Goal: Task Accomplishment & Management: Use online tool/utility

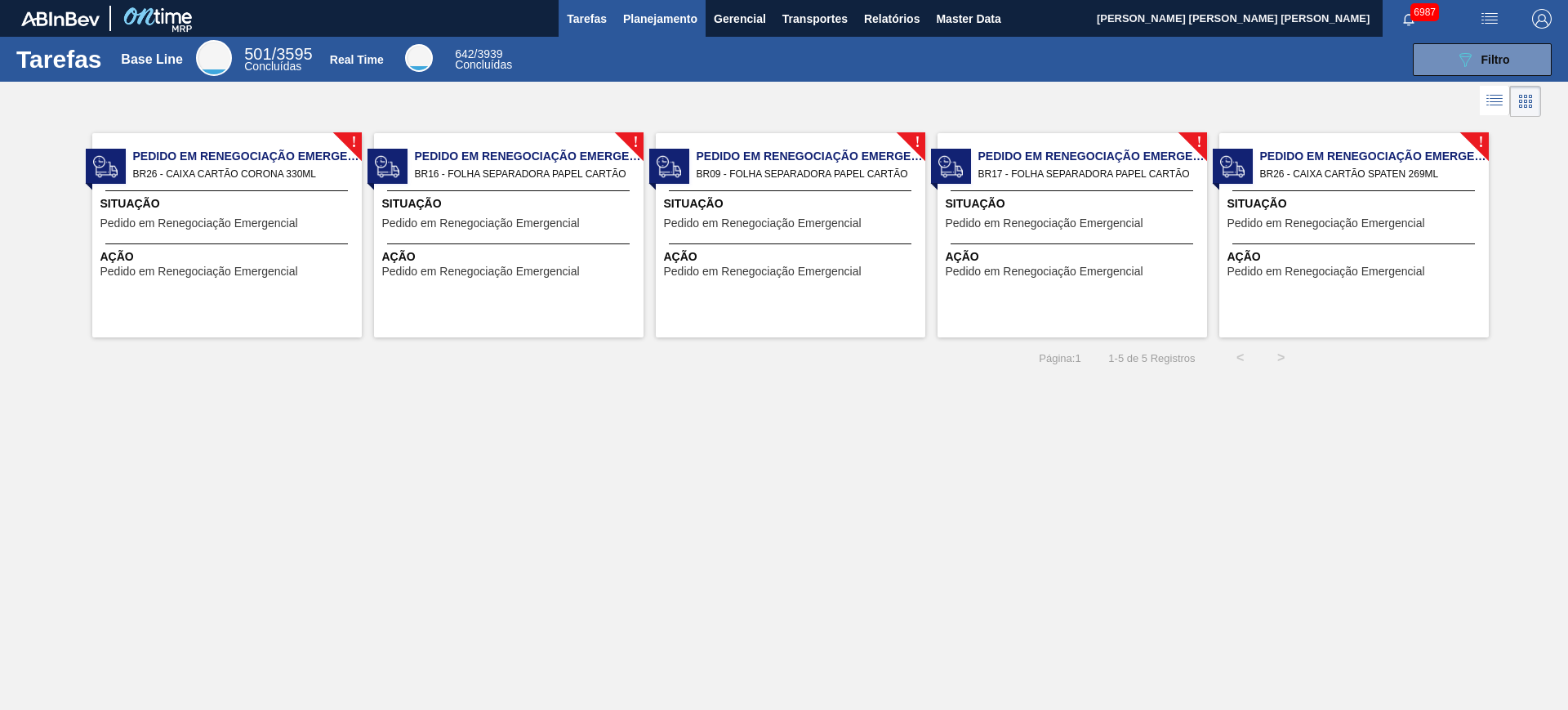
click at [676, 5] on button "Planejamento" at bounding box center [660, 19] width 91 height 37
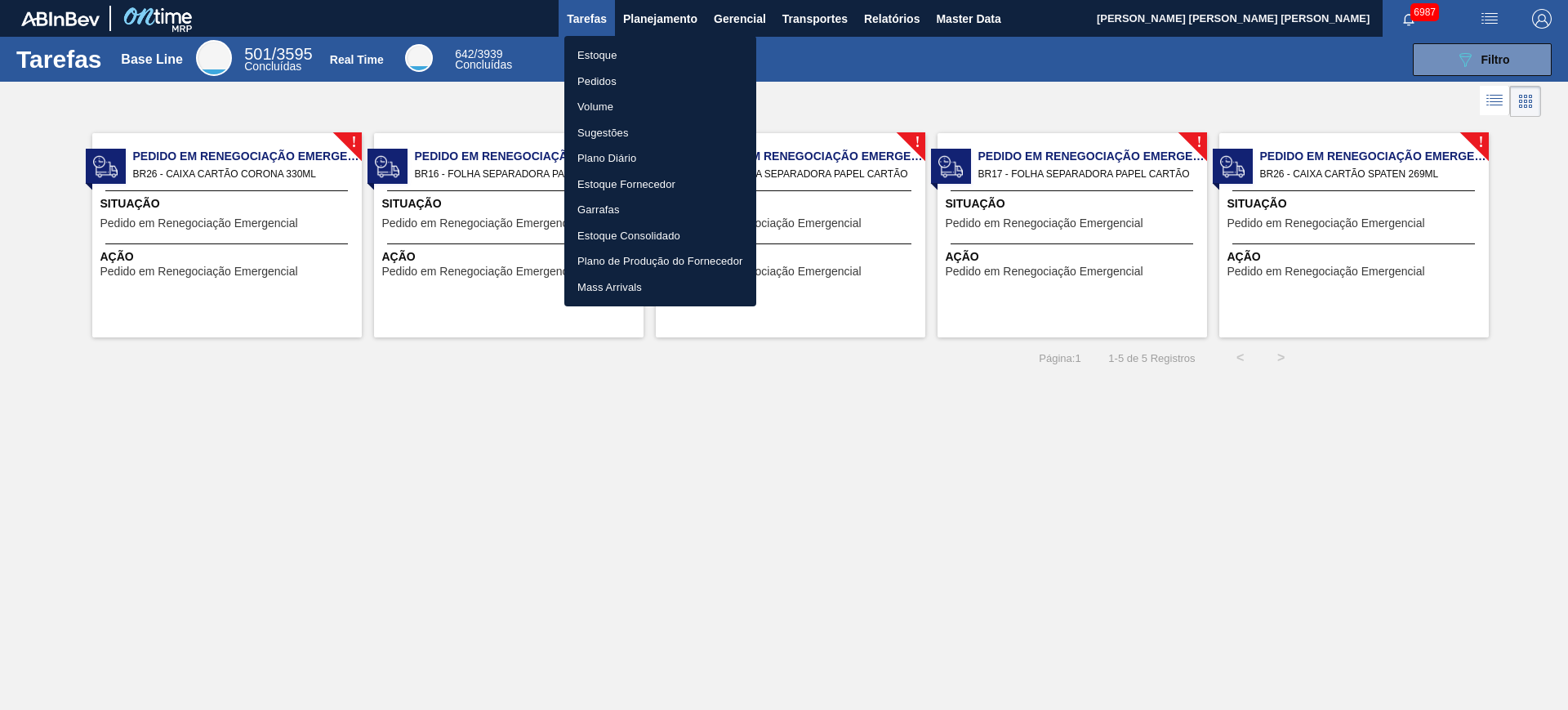
click at [664, 52] on li "Estoque" at bounding box center [660, 56] width 192 height 26
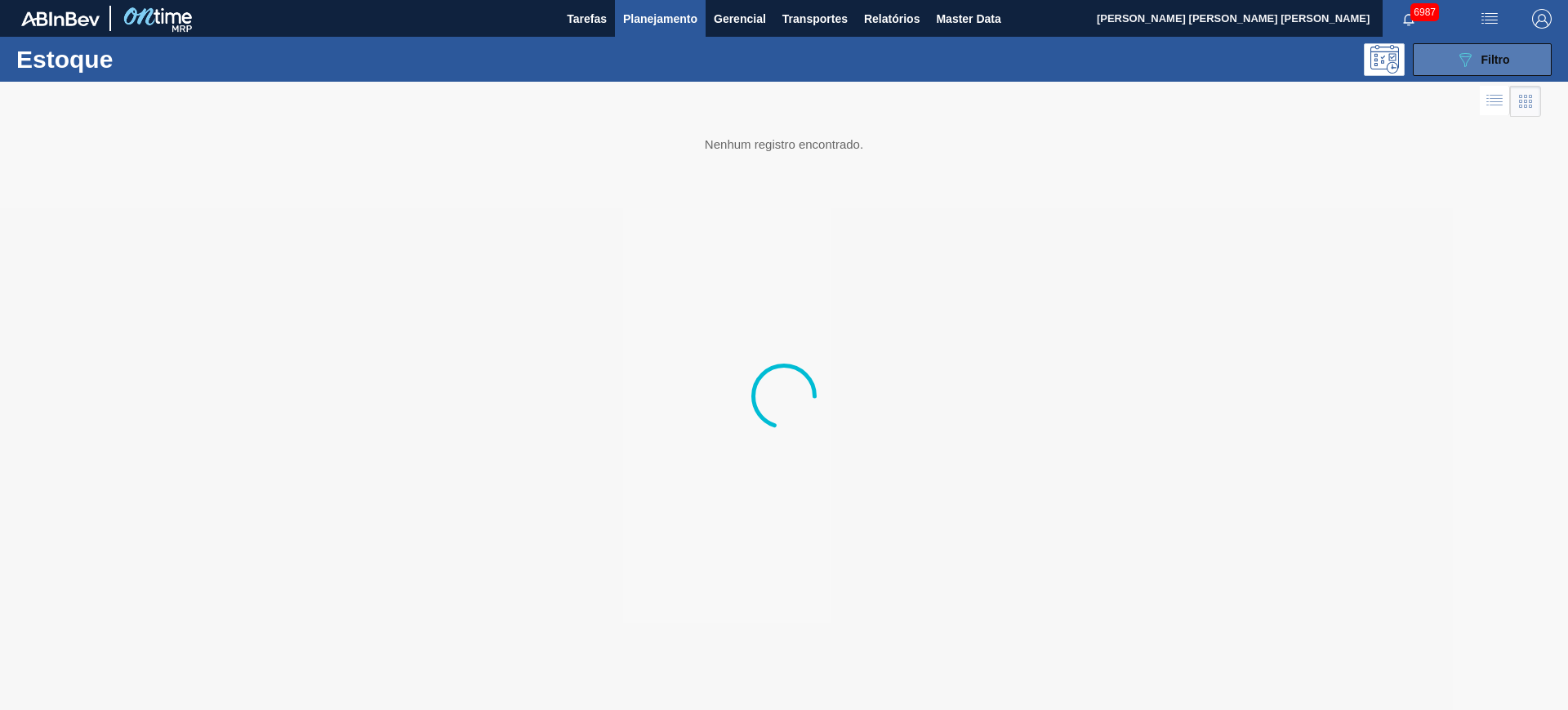
click at [1494, 61] on span "Filtro" at bounding box center [1495, 59] width 28 height 13
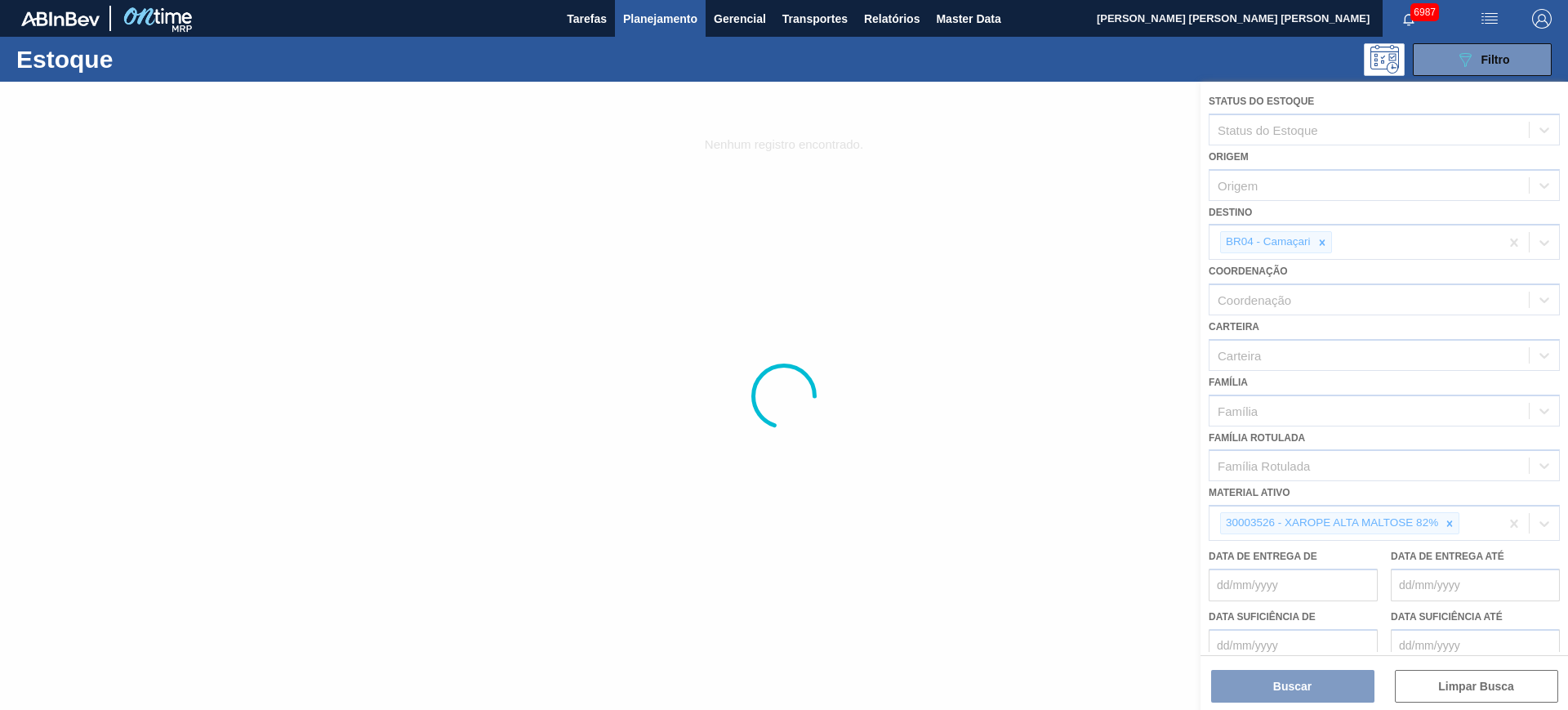
click at [1327, 242] on div at bounding box center [784, 395] width 1568 height 628
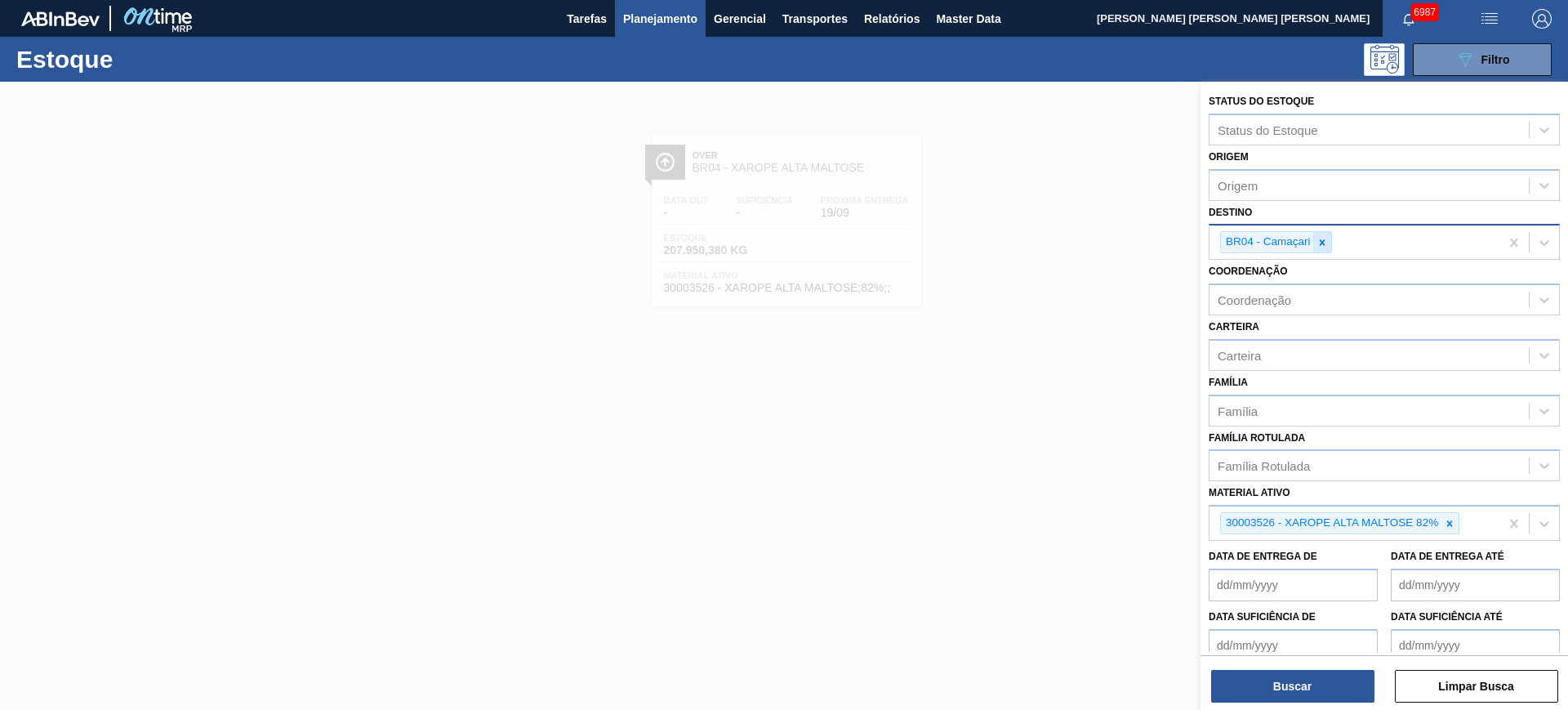
click at [1327, 245] on icon at bounding box center [1323, 243] width 12 height 12
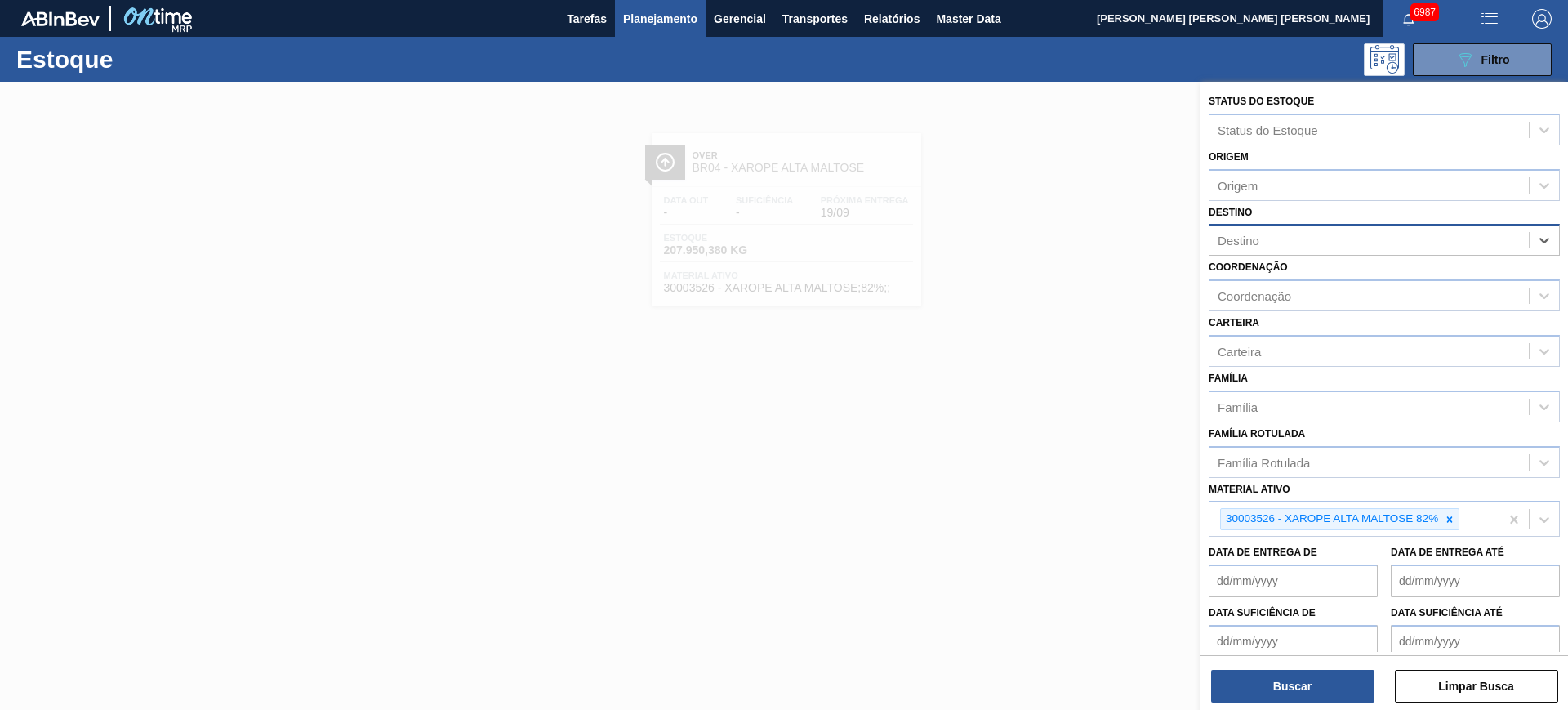
type input "e"
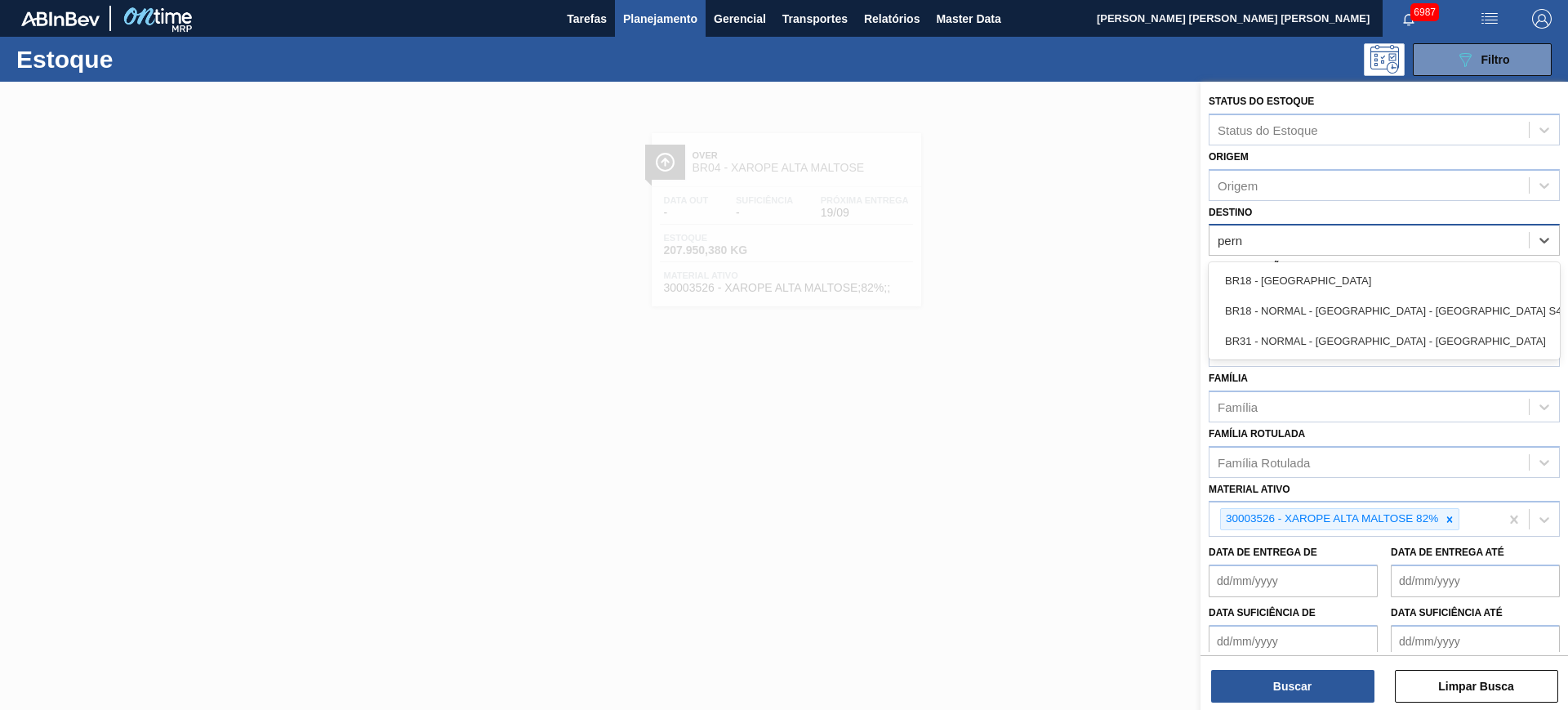
type input "perna"
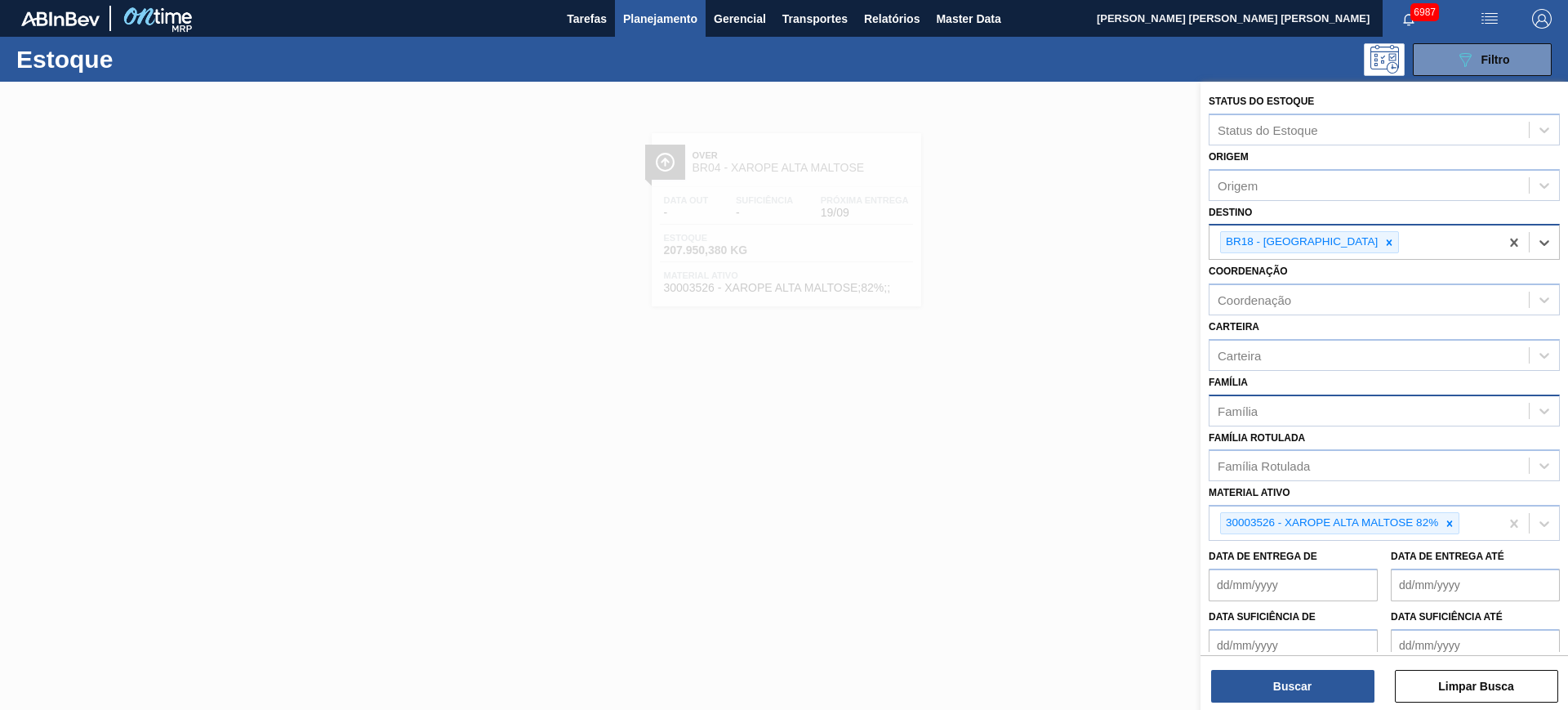
drag, startPoint x: 1449, startPoint y: 532, endPoint x: 1337, endPoint y: 425, distance: 154.9
click at [1448, 532] on div at bounding box center [1449, 523] width 18 height 20
click at [1262, 311] on div "Coordenação" at bounding box center [1369, 300] width 319 height 23
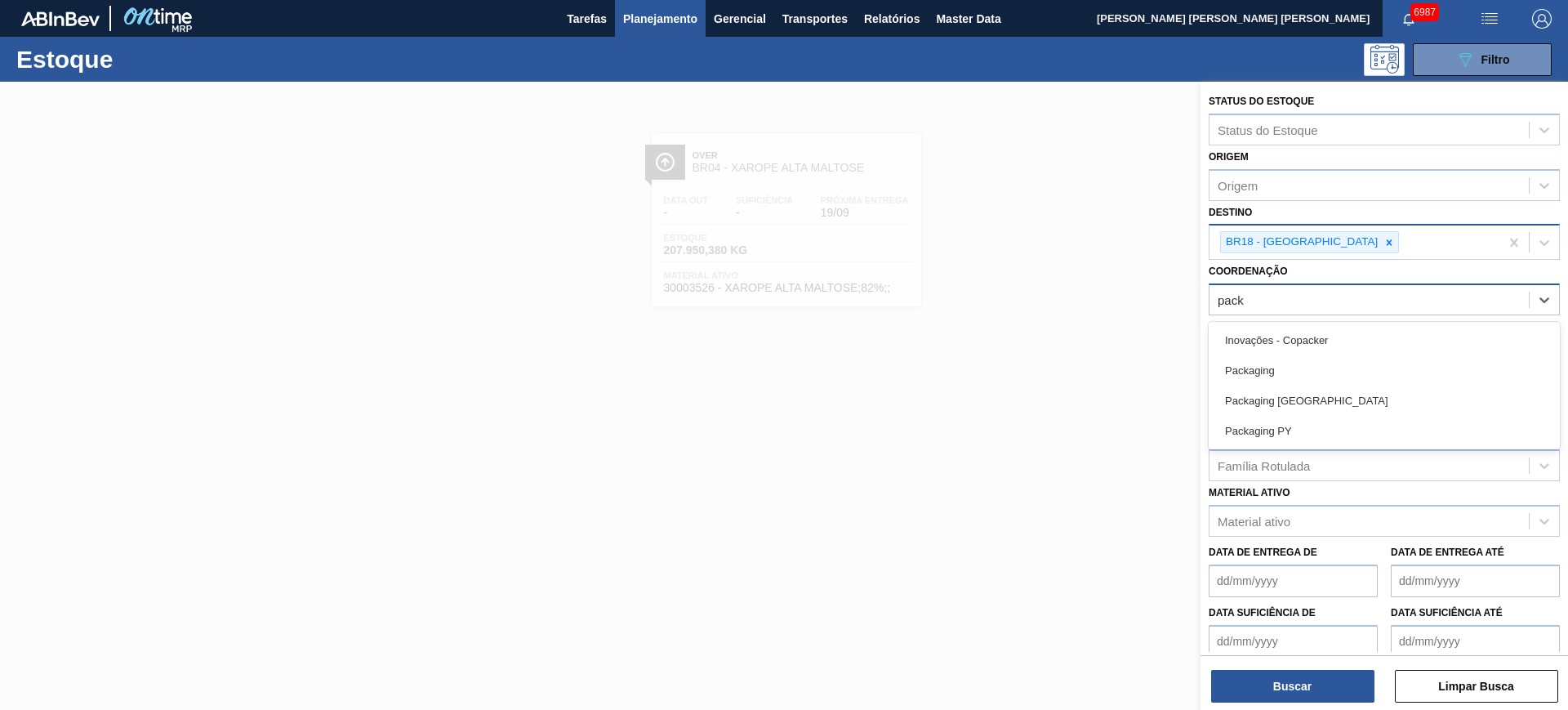
type input "packa"
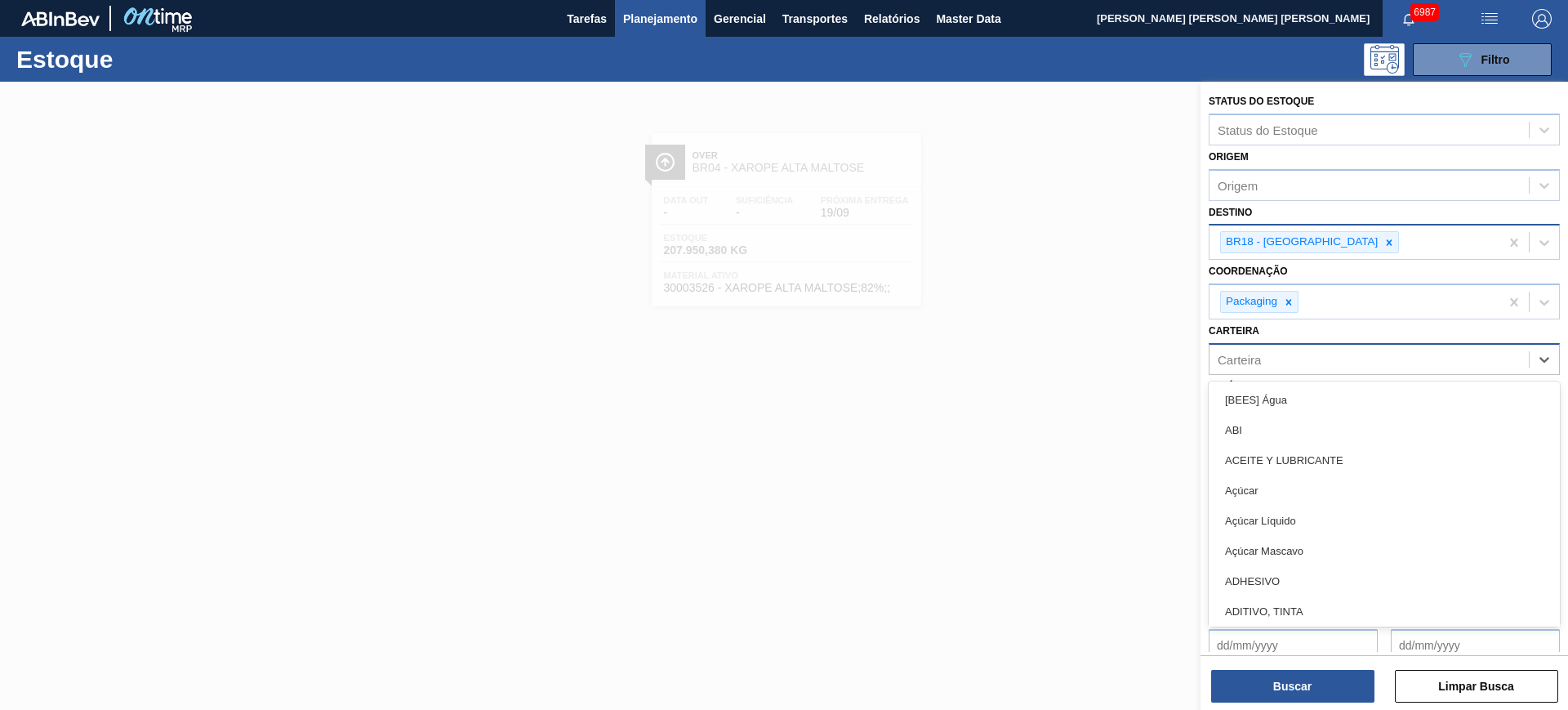
click at [1296, 368] on div "Carteira" at bounding box center [1369, 359] width 319 height 23
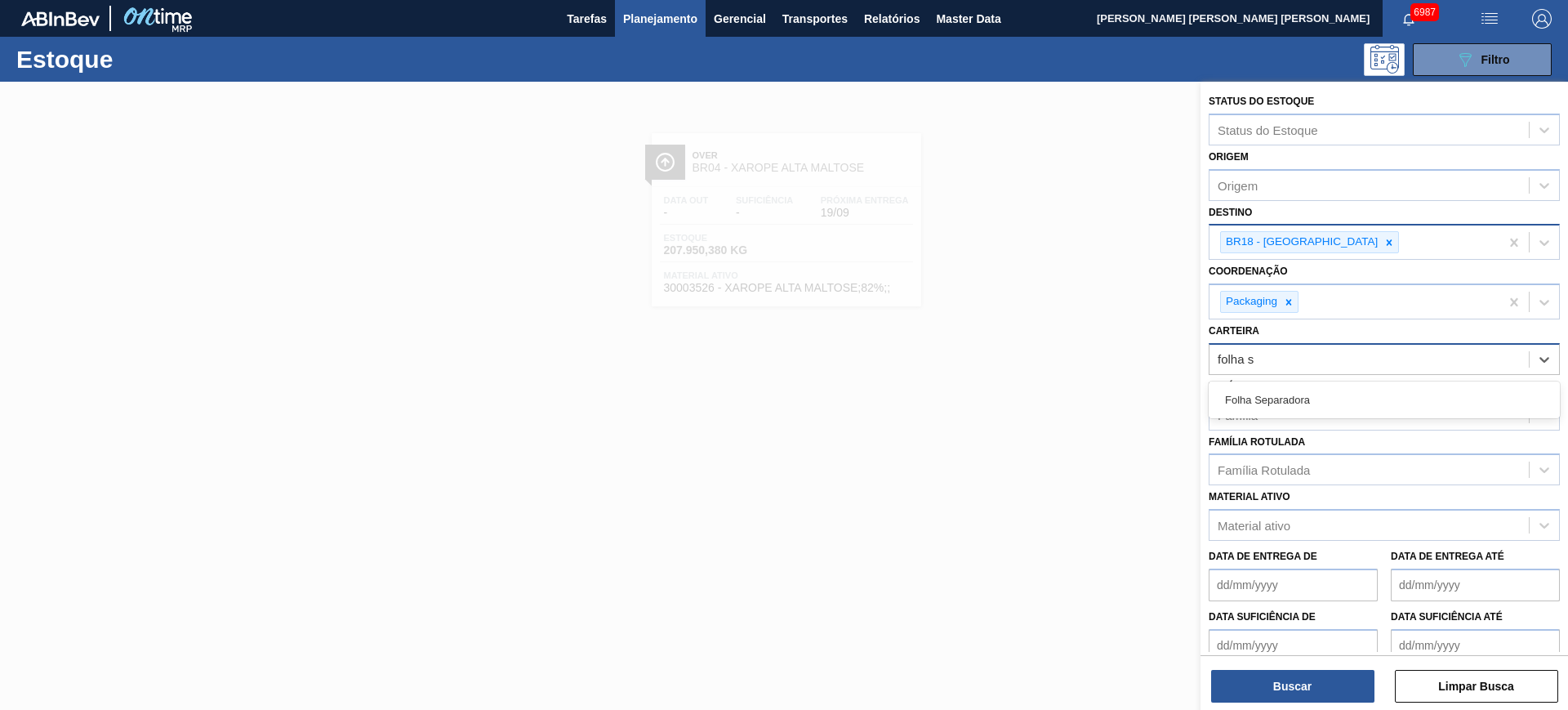
type input "folha se"
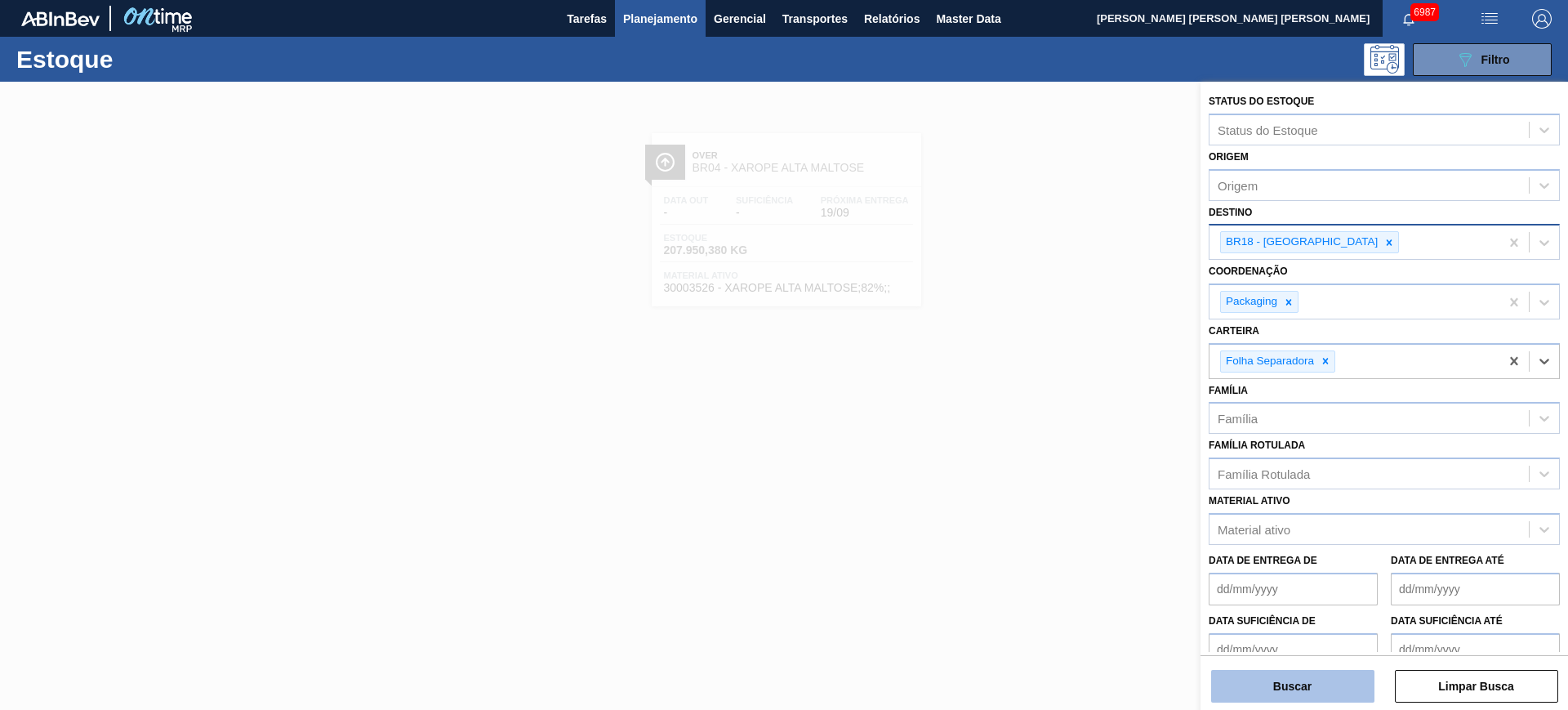
click at [1329, 683] on button "Buscar" at bounding box center [1293, 687] width 164 height 33
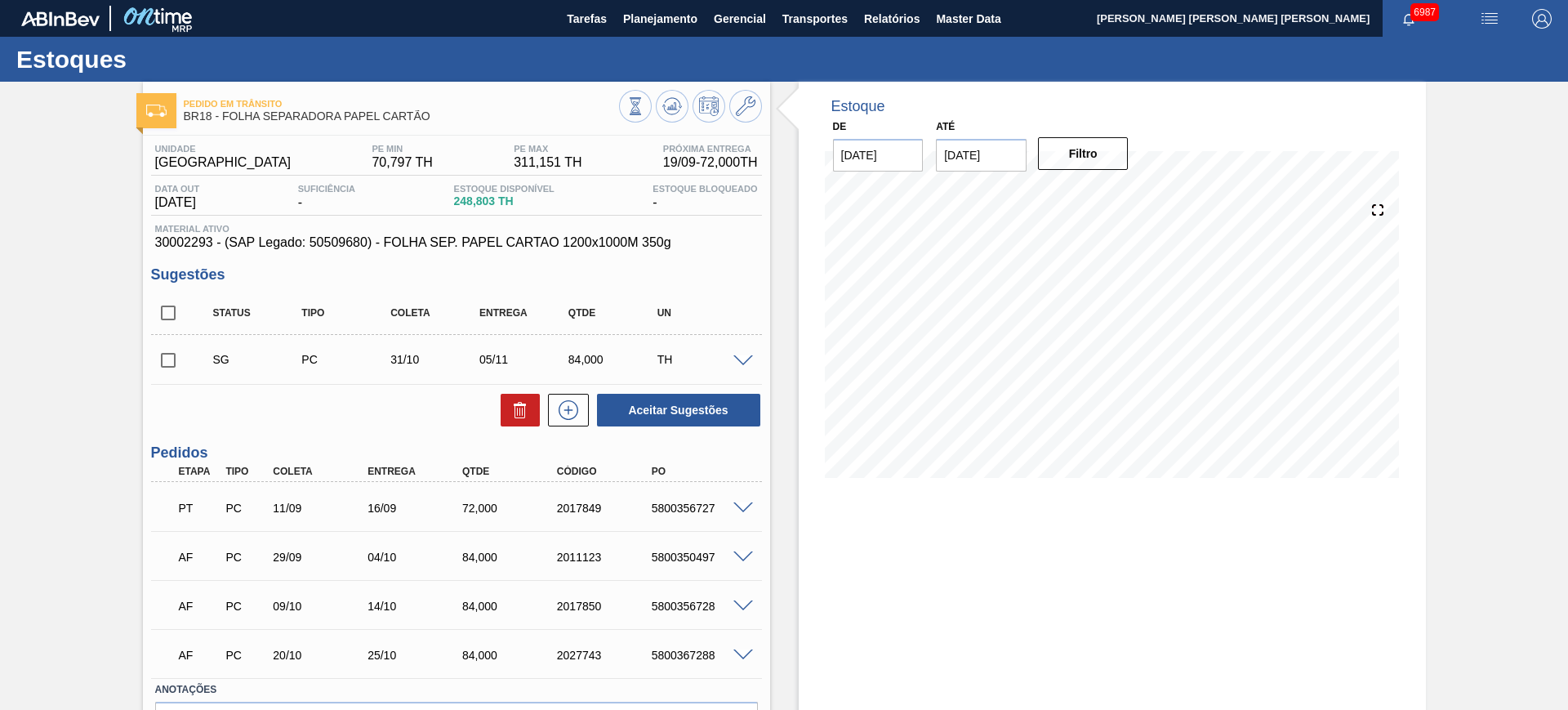
click at [966, 154] on input "03/10/2025" at bounding box center [981, 156] width 91 height 33
click at [1119, 190] on button "Next Month" at bounding box center [1119, 195] width 12 height 12
click at [1112, 353] on div "3" at bounding box center [1114, 353] width 22 height 22
type input "03/01/2026"
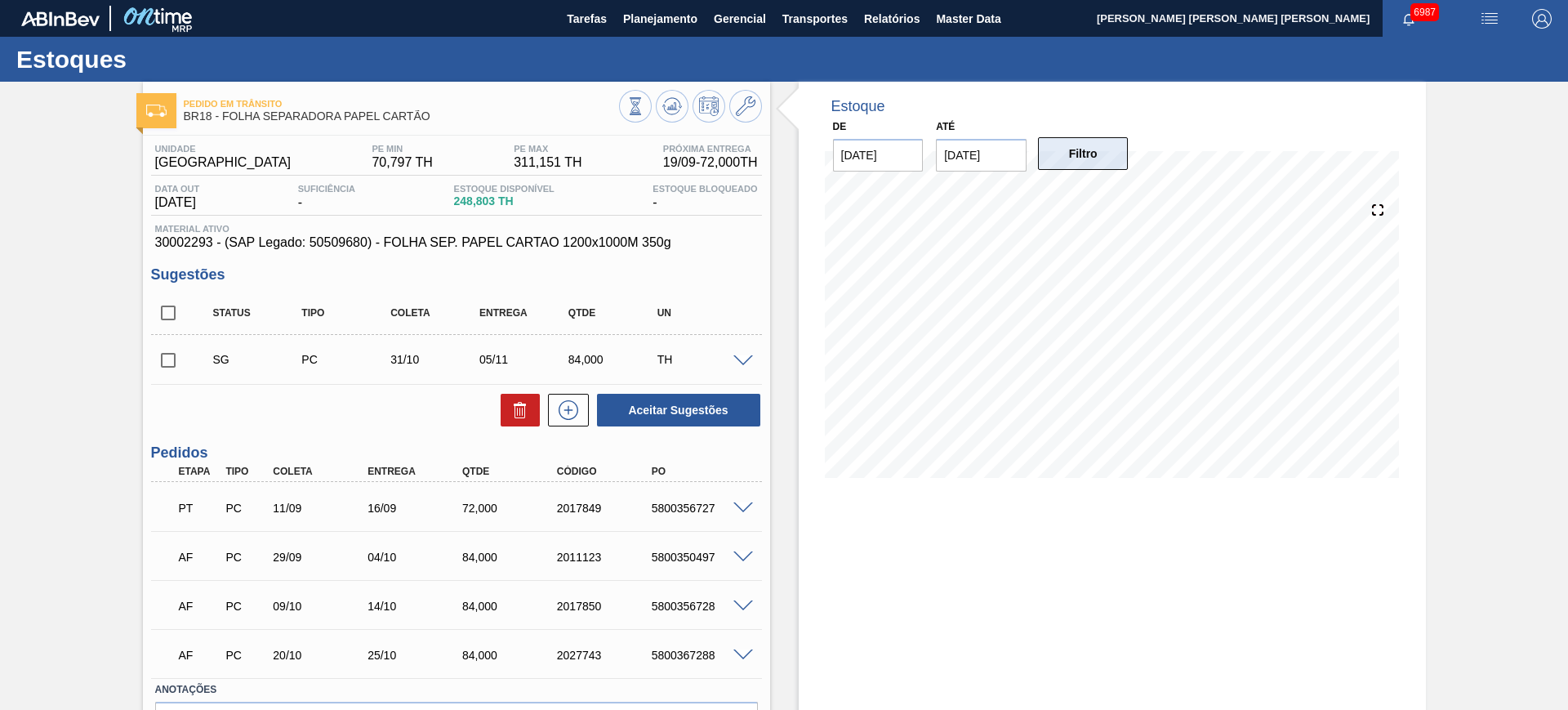
click at [1075, 151] on button "Filtro" at bounding box center [1082, 154] width 91 height 33
click at [168, 316] on input "checkbox" at bounding box center [167, 313] width 34 height 34
checkbox input "true"
click at [752, 363] on div at bounding box center [746, 359] width 33 height 13
click at [745, 360] on span at bounding box center [743, 361] width 19 height 13
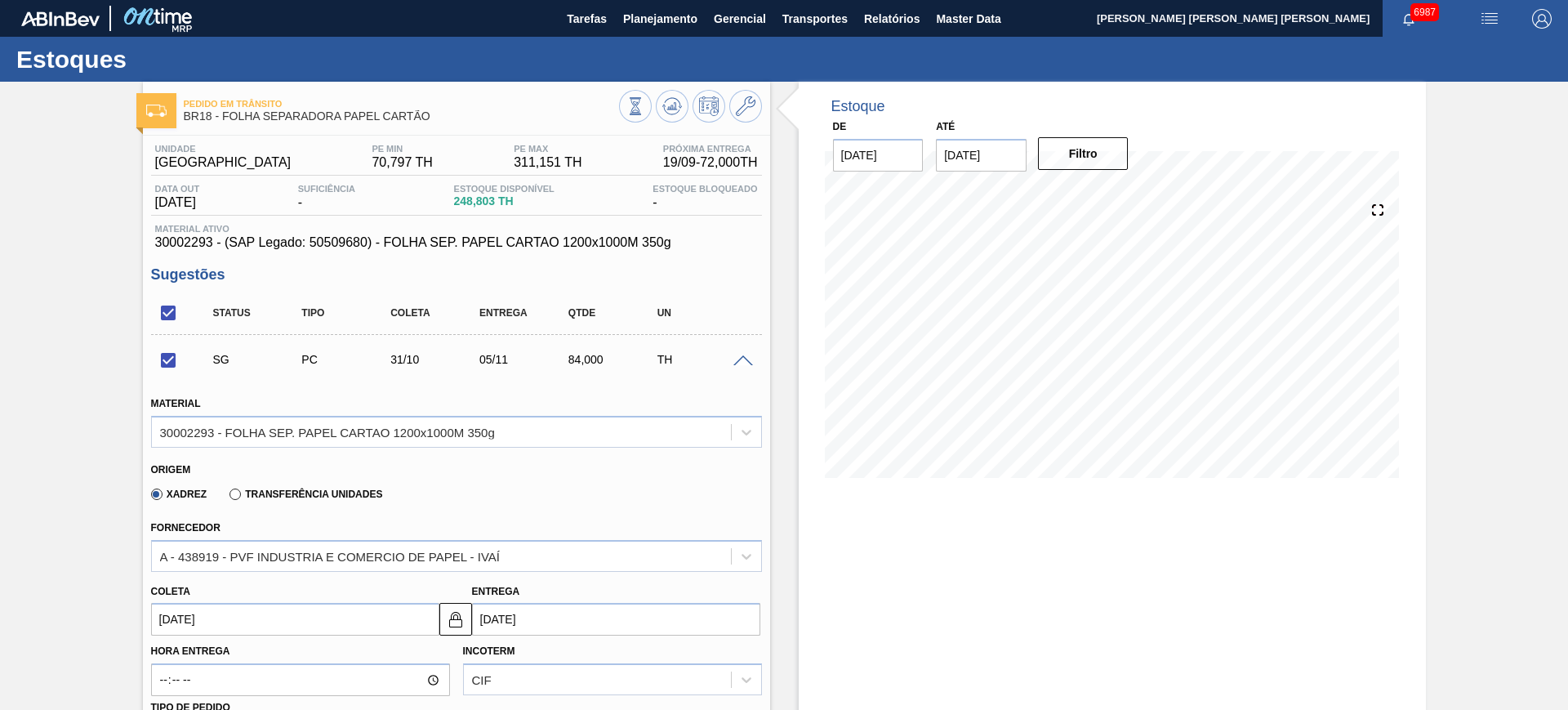
click at [745, 360] on span at bounding box center [743, 361] width 19 height 13
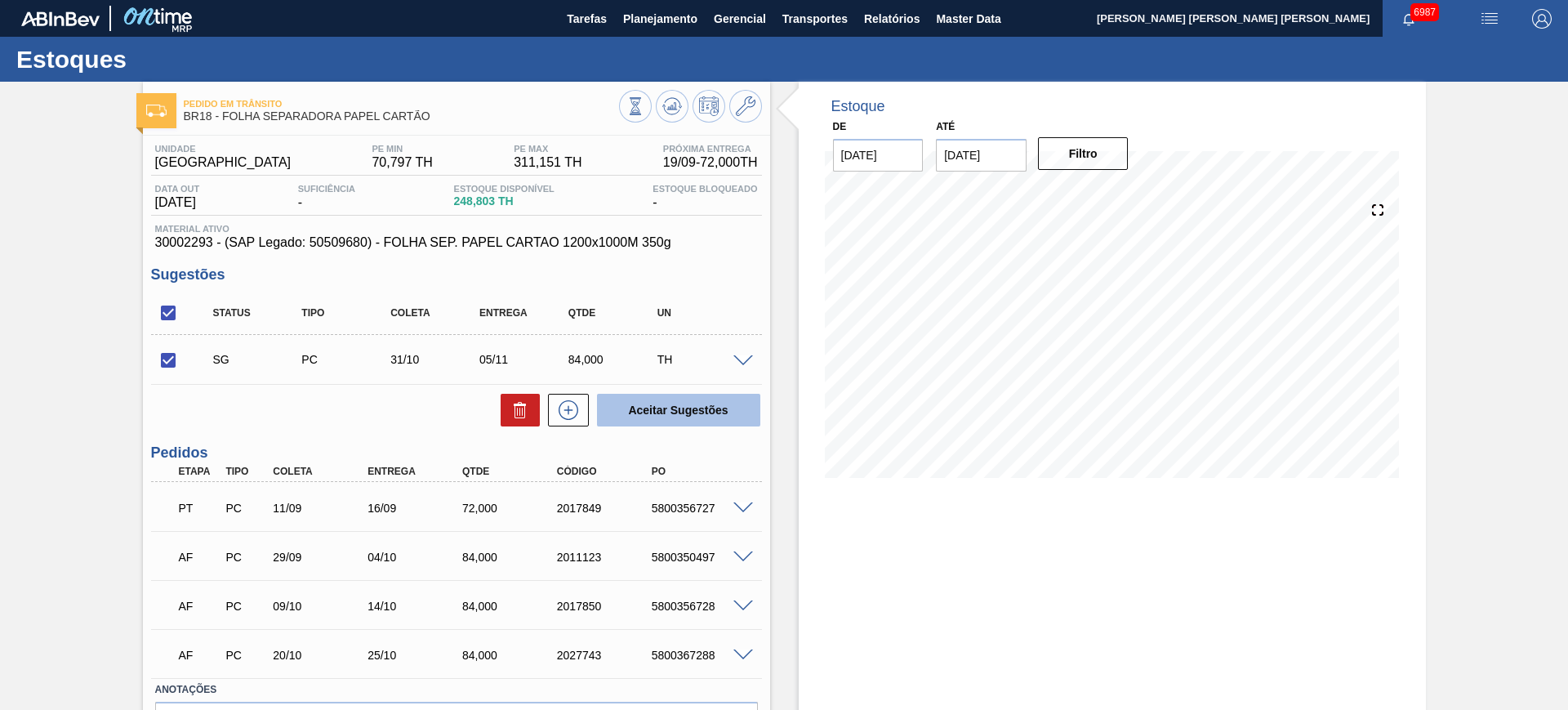
click at [724, 420] on button "Aceitar Sugestões" at bounding box center [678, 410] width 164 height 33
checkbox input "false"
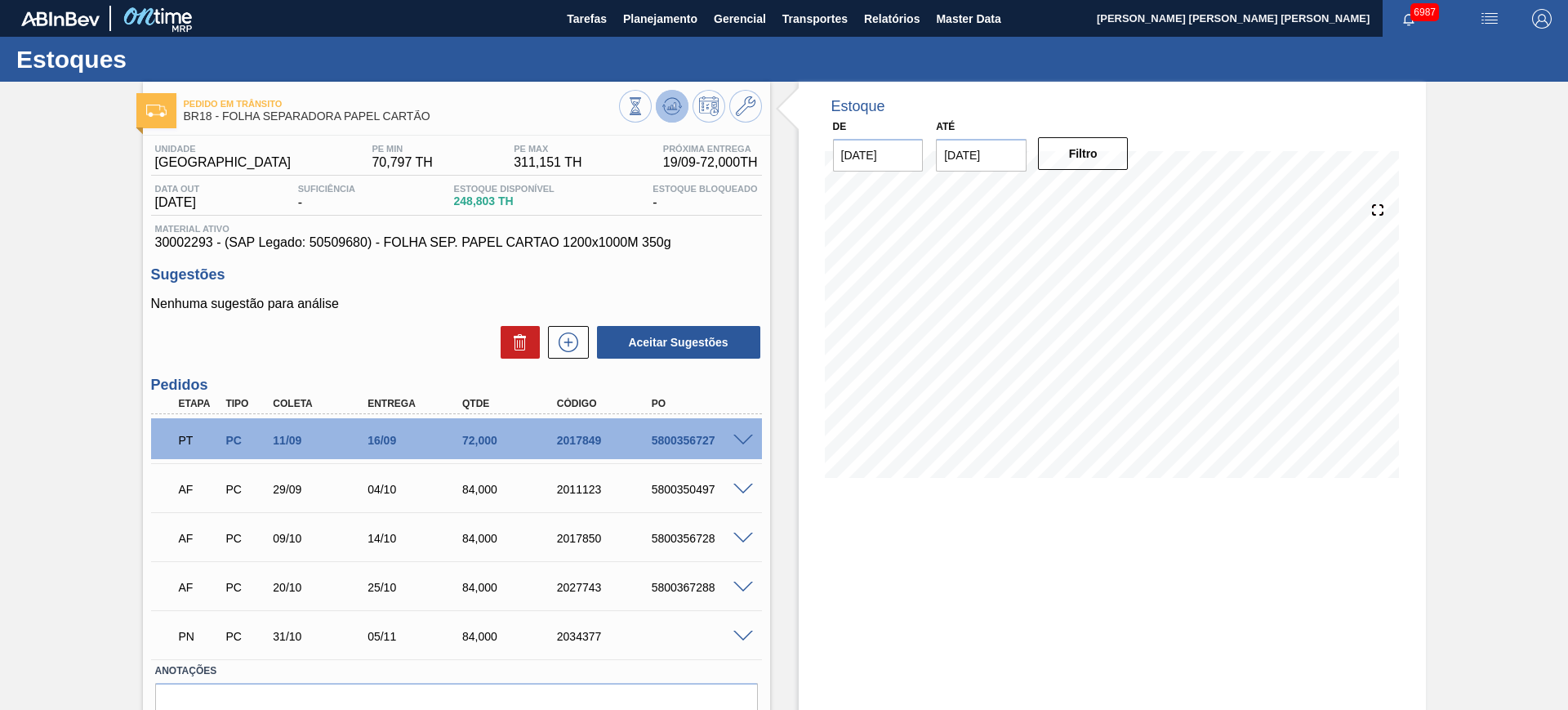
click at [674, 103] on icon at bounding box center [675, 106] width 2 height 7
click at [737, 444] on span at bounding box center [743, 440] width 19 height 13
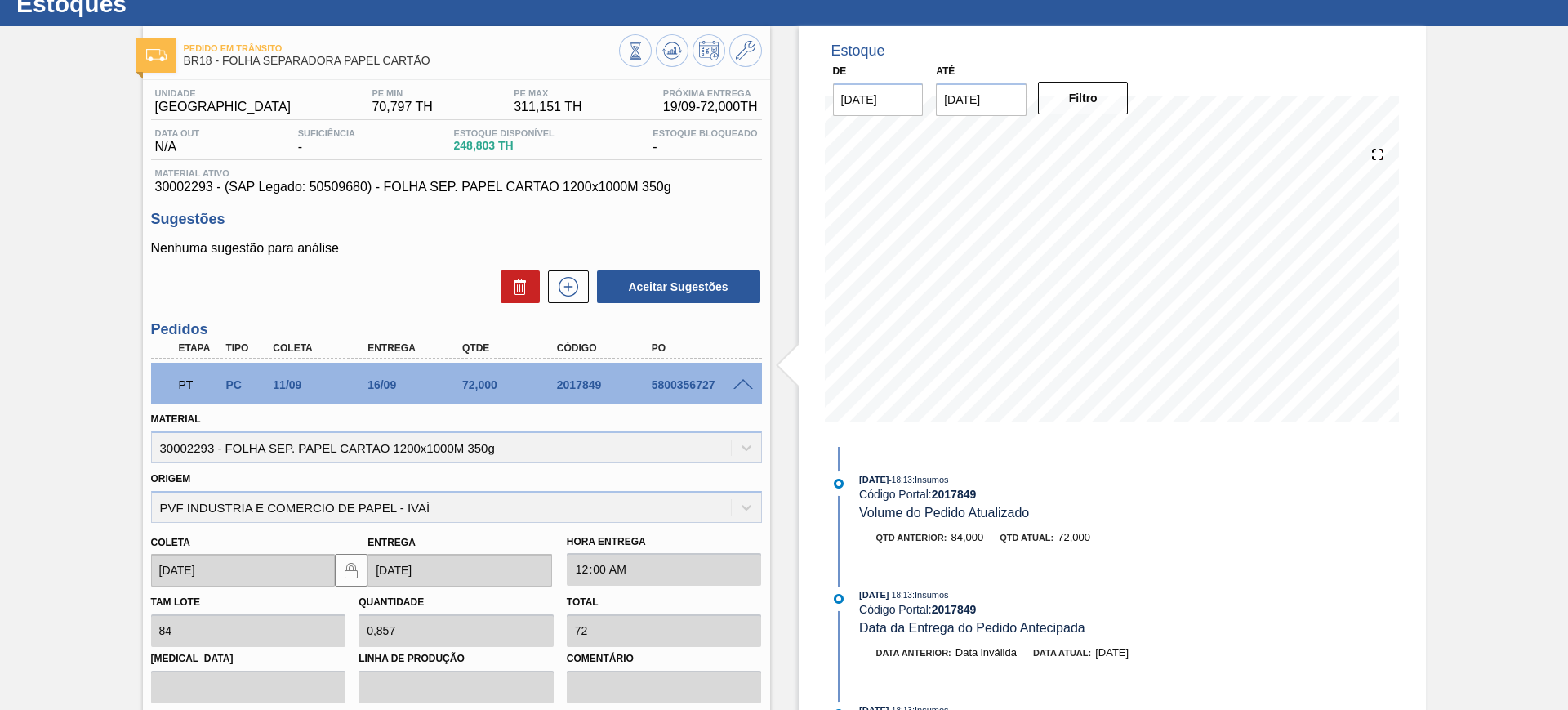
scroll to position [102, 0]
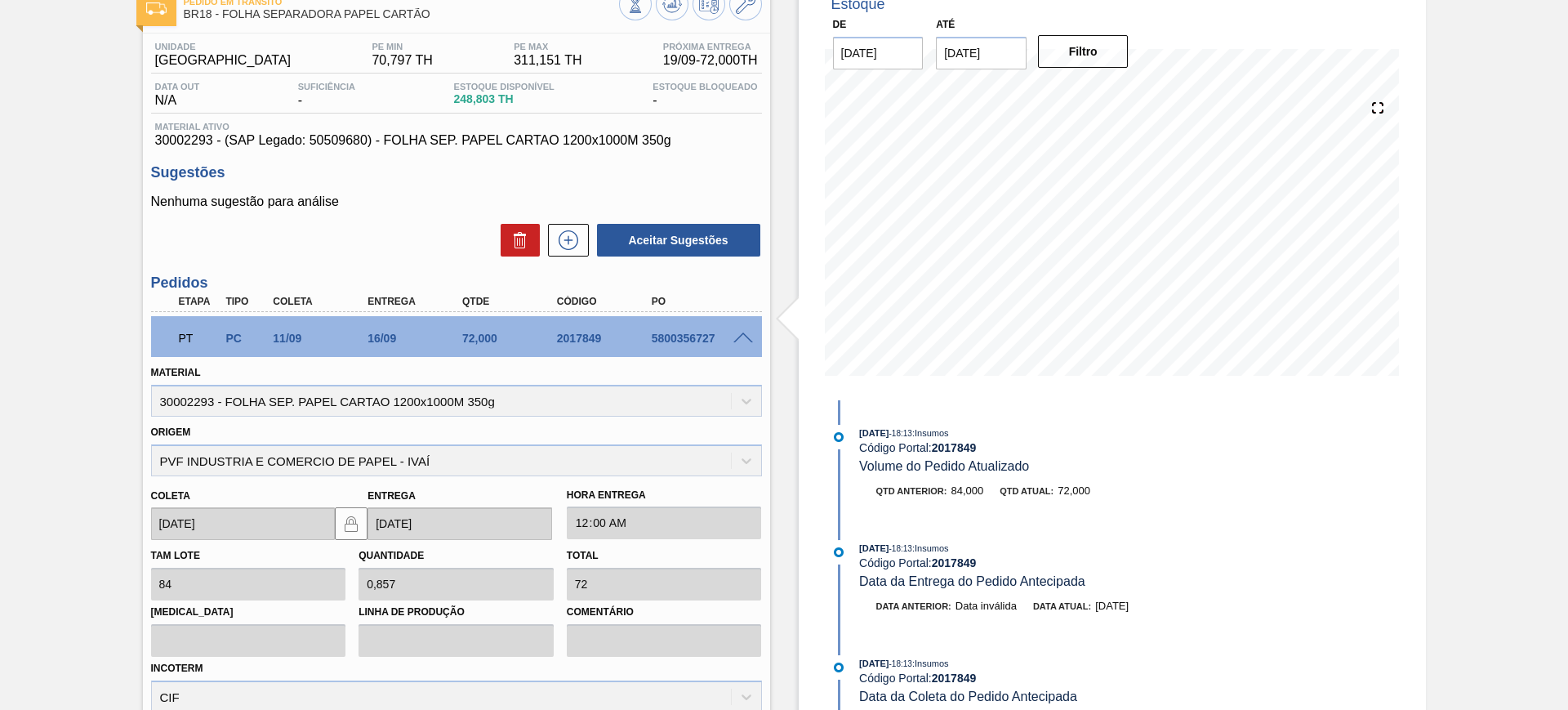
click at [746, 339] on span at bounding box center [743, 338] width 19 height 13
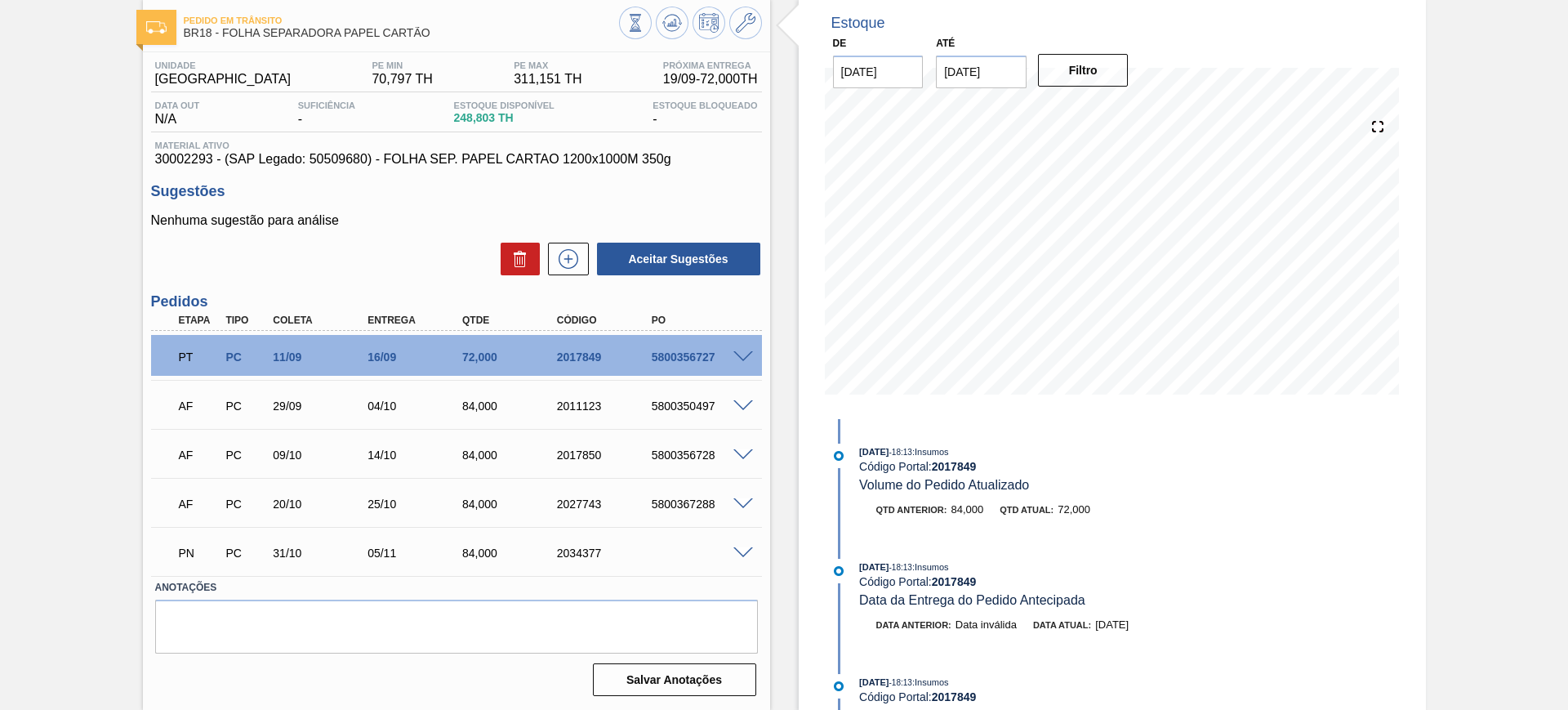
click at [745, 355] on span at bounding box center [743, 357] width 19 height 13
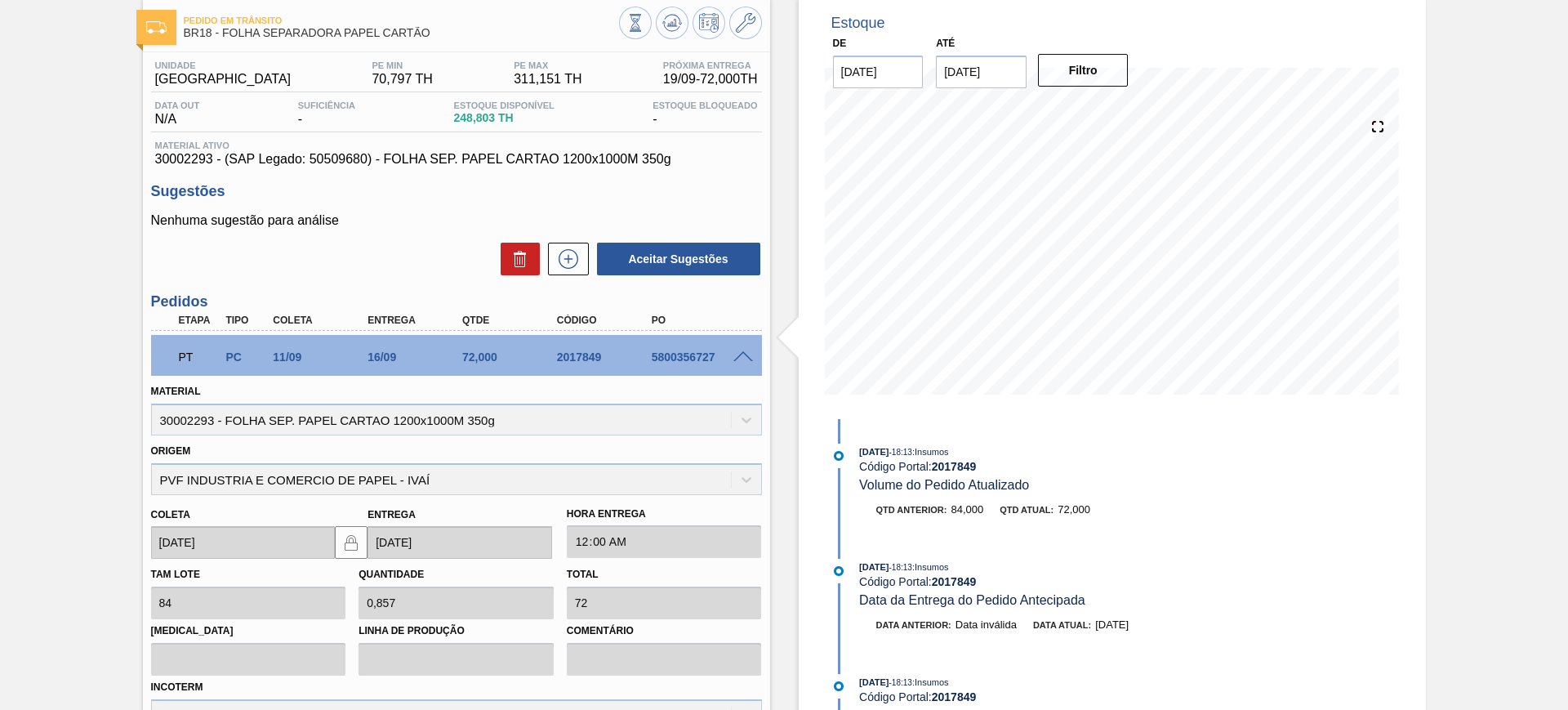
click at [744, 355] on span at bounding box center [743, 357] width 19 height 13
